Goal: Transaction & Acquisition: Obtain resource

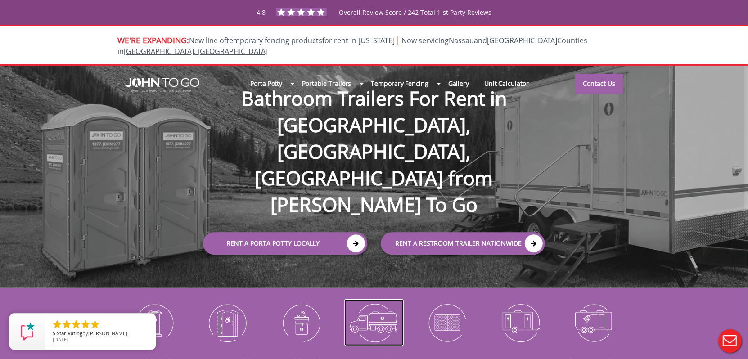
click at [378, 317] on img at bounding box center [374, 322] width 60 height 47
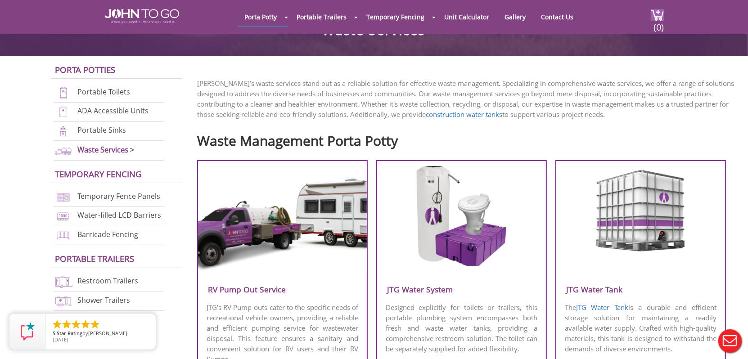
scroll to position [225, 0]
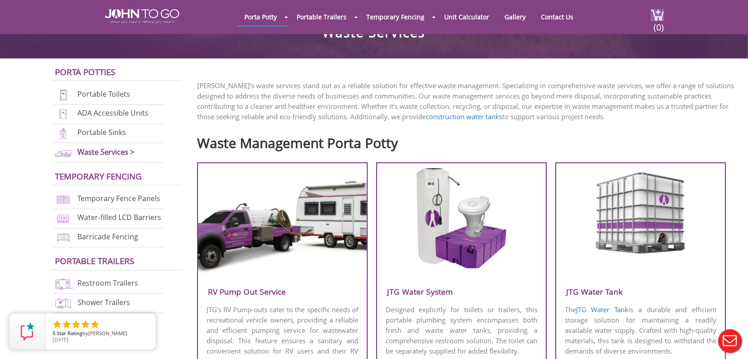
click at [265, 321] on p "JTG’s RV Pump-outs cater to the specific needs of recreational vehicle owners, …" at bounding box center [282, 336] width 169 height 64
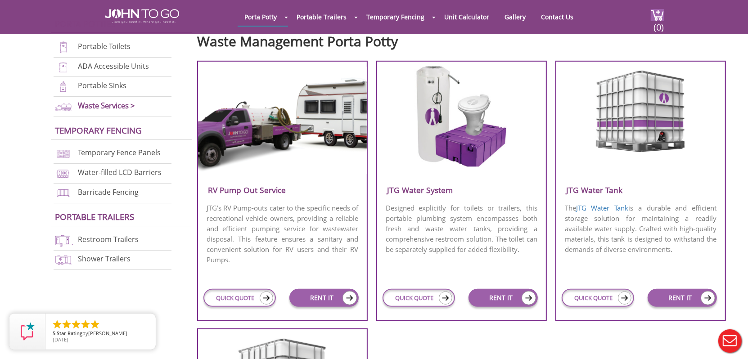
scroll to position [360, 0]
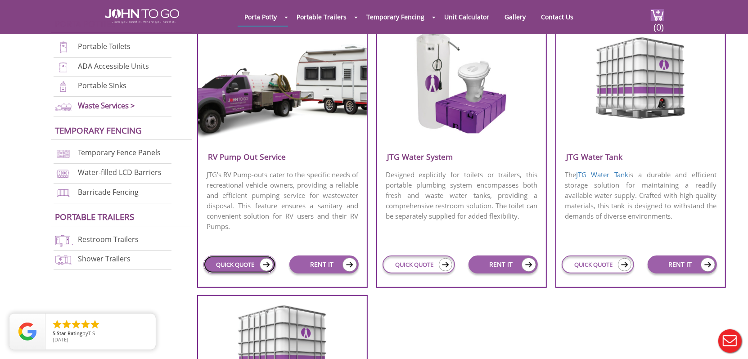
click at [220, 268] on link "QUICK QUOTE" at bounding box center [239, 265] width 72 height 18
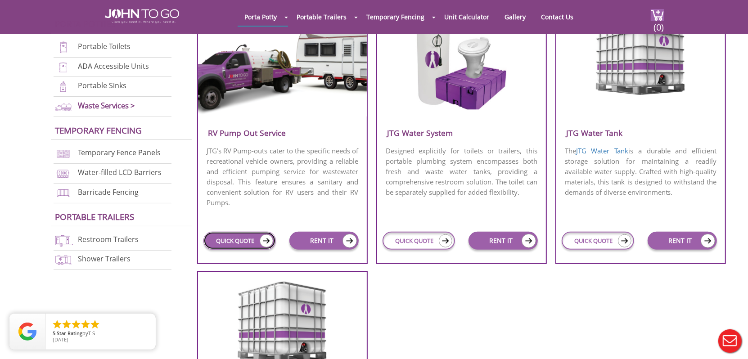
scroll to position [405, 0]
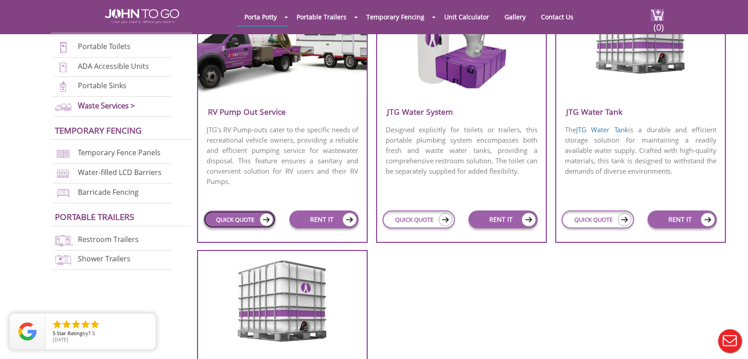
click at [233, 223] on link "QUICK QUOTE" at bounding box center [239, 220] width 72 height 18
